Goal: Task Accomplishment & Management: Manage account settings

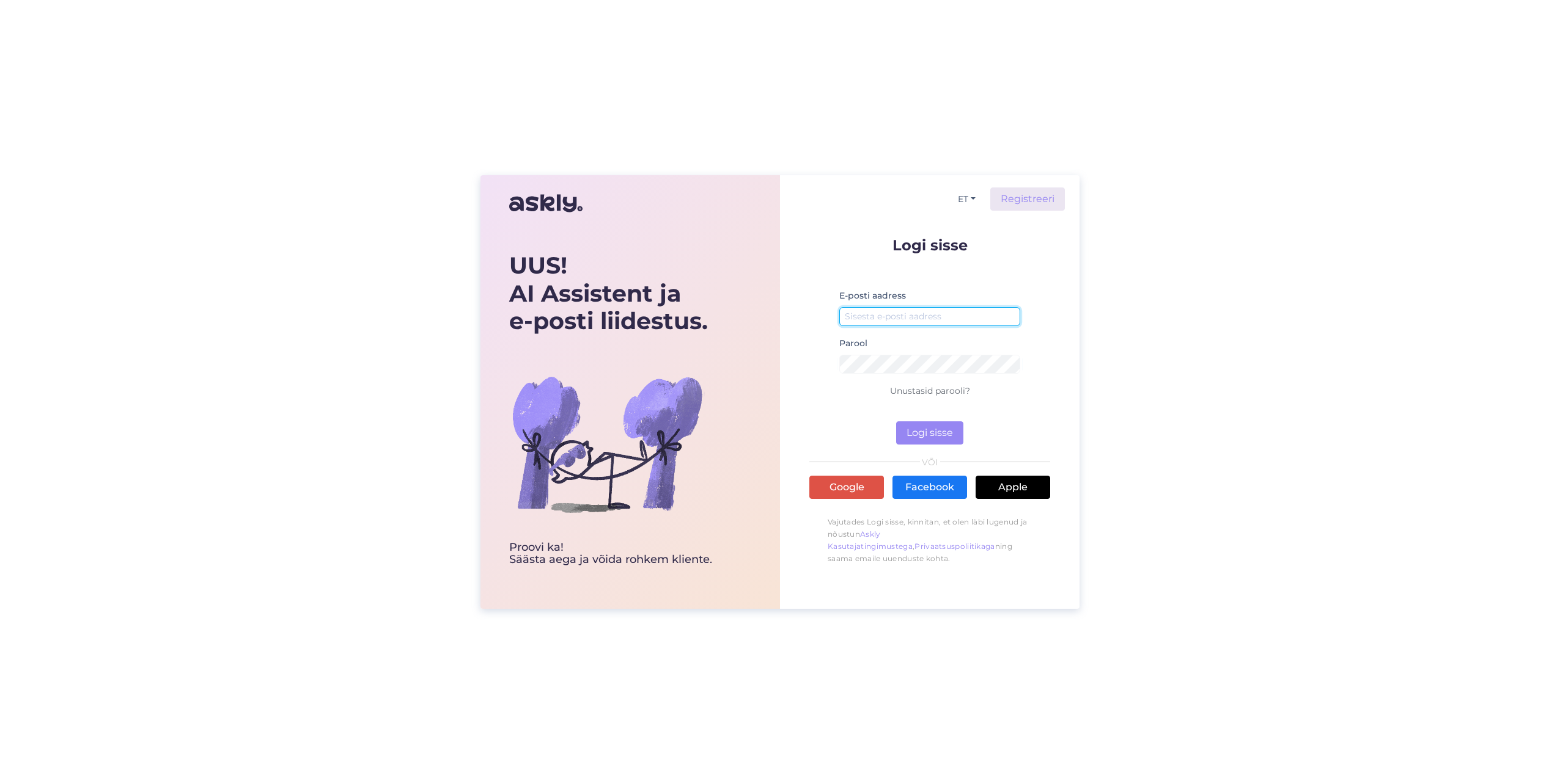
click at [883, 314] on input "email" at bounding box center [930, 317] width 181 height 19
type input "[EMAIL_ADDRESS][PERSON_NAME][DOMAIN_NAME]"
click at [823, 369] on form "Logi sisse E-posti aadress [EMAIL_ADDRESS][PERSON_NAME][DOMAIN_NAME] Parool Unu…" at bounding box center [929, 341] width 241 height 207
click at [1132, 488] on div "UUS! AI Assistent ja e-posti liidestus. Proovi ka! Säästa aega [PERSON_NAME] ro…" at bounding box center [780, 392] width 1560 height 784
click at [936, 437] on button "Logi sisse" at bounding box center [930, 433] width 67 height 23
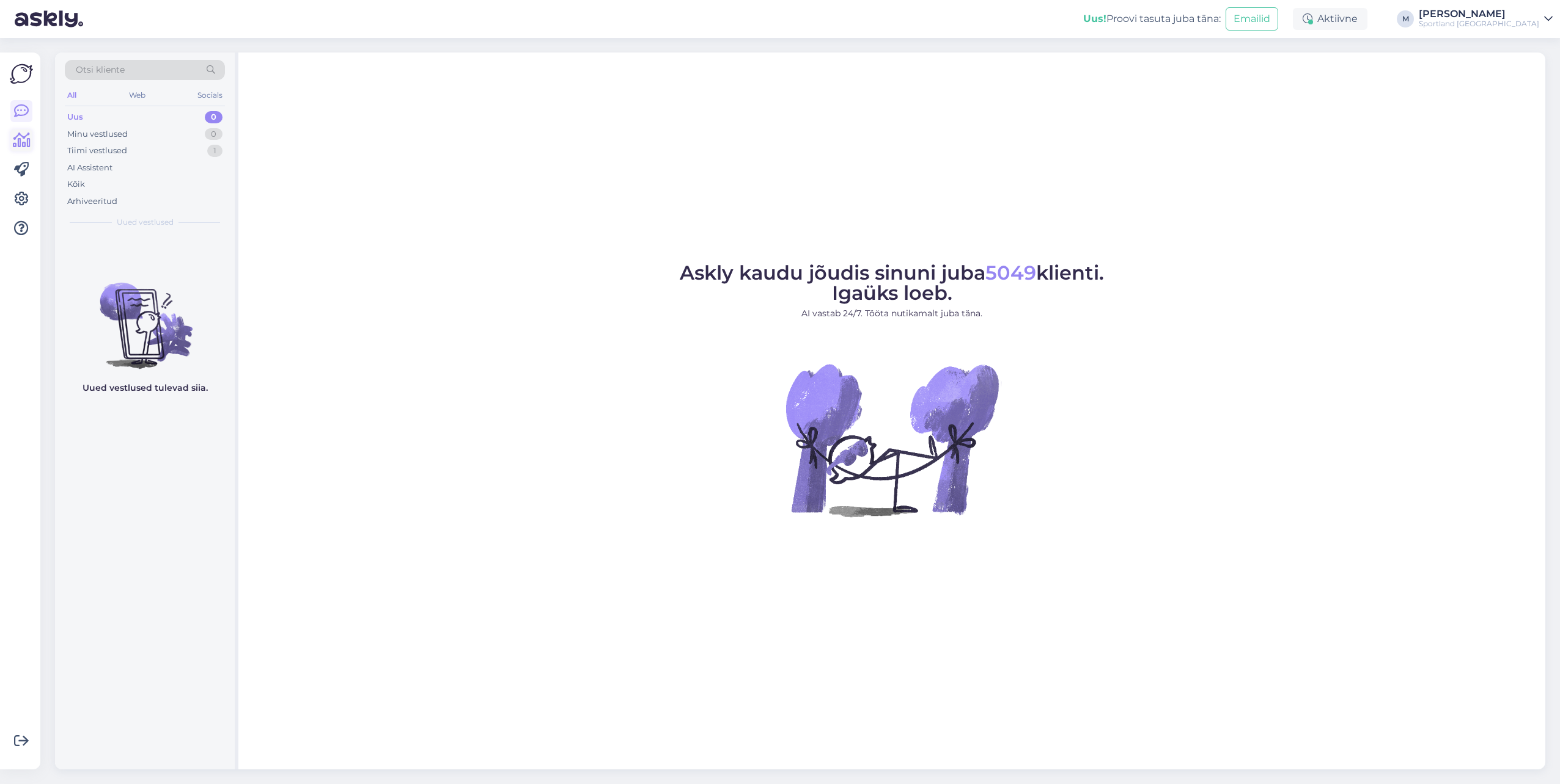
click at [23, 144] on icon at bounding box center [22, 140] width 18 height 14
